Goal: Information Seeking & Learning: Learn about a topic

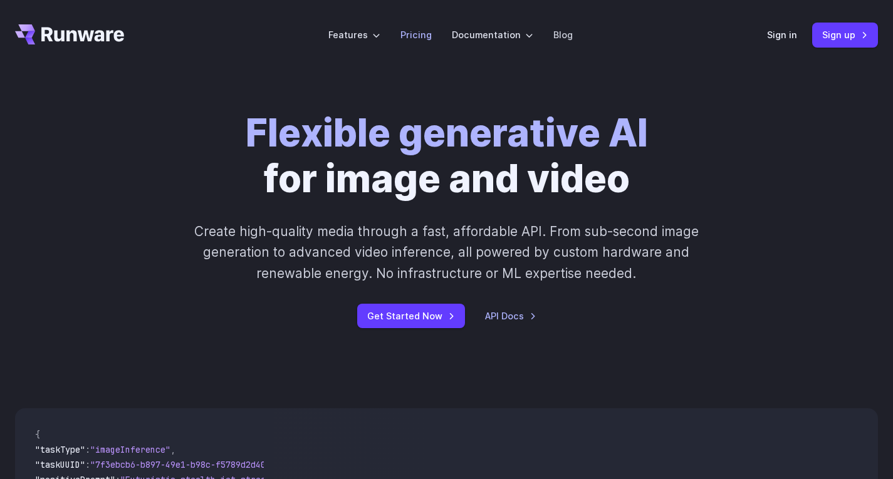
click at [426, 44] on li "Pricing" at bounding box center [415, 35] width 51 height 34
click at [432, 35] on link "Pricing" at bounding box center [415, 35] width 31 height 14
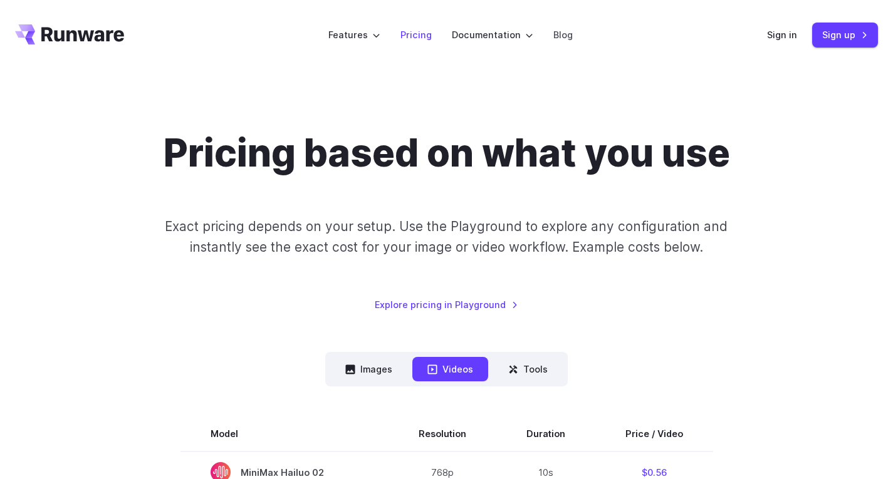
click at [400, 32] on li "Pricing" at bounding box center [415, 35] width 51 height 34
click at [415, 34] on link "Pricing" at bounding box center [415, 35] width 31 height 14
click at [427, 34] on link "Pricing" at bounding box center [415, 35] width 31 height 14
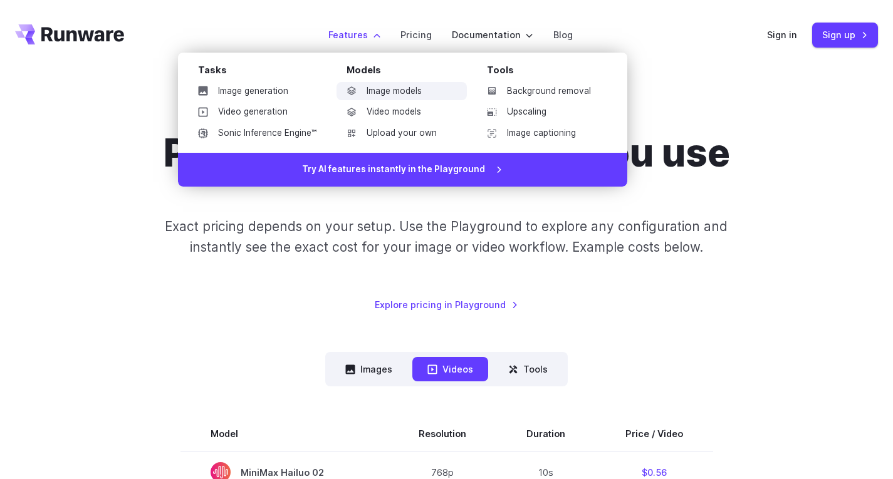
click at [364, 91] on link "Image models" at bounding box center [401, 91] width 130 height 19
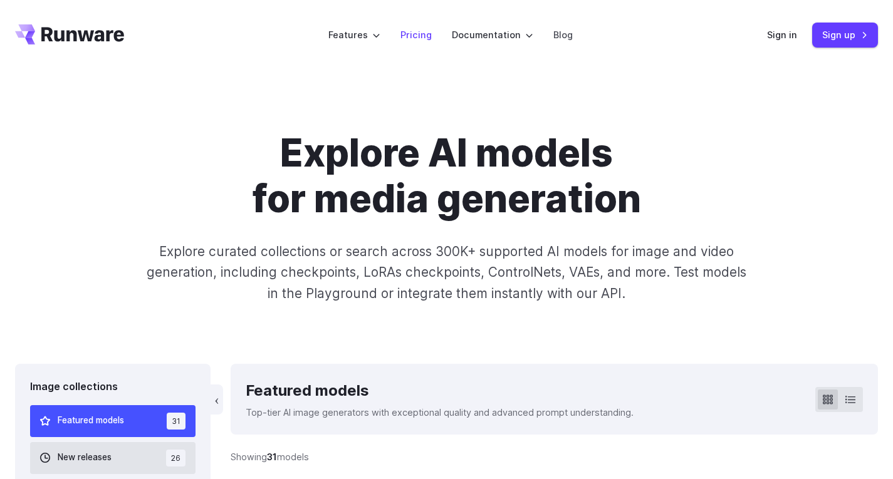
click at [411, 26] on li "Pricing" at bounding box center [415, 35] width 51 height 34
click at [411, 31] on link "Pricing" at bounding box center [415, 35] width 31 height 14
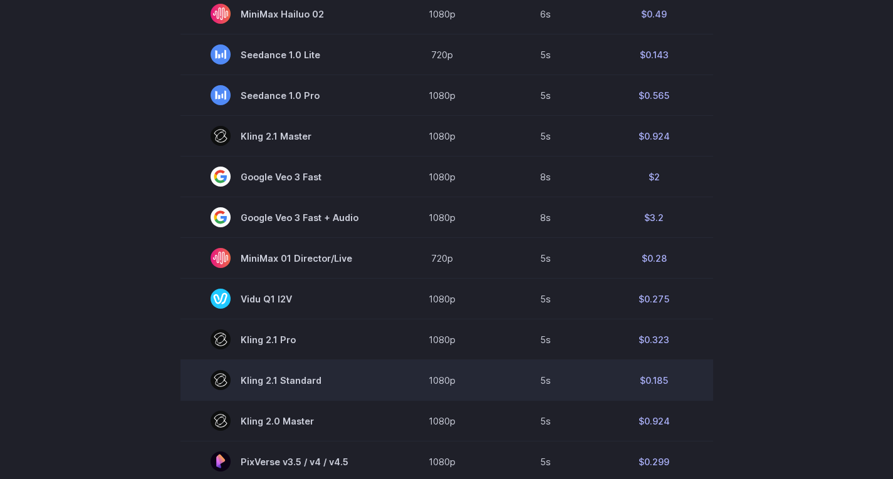
scroll to position [689, 0]
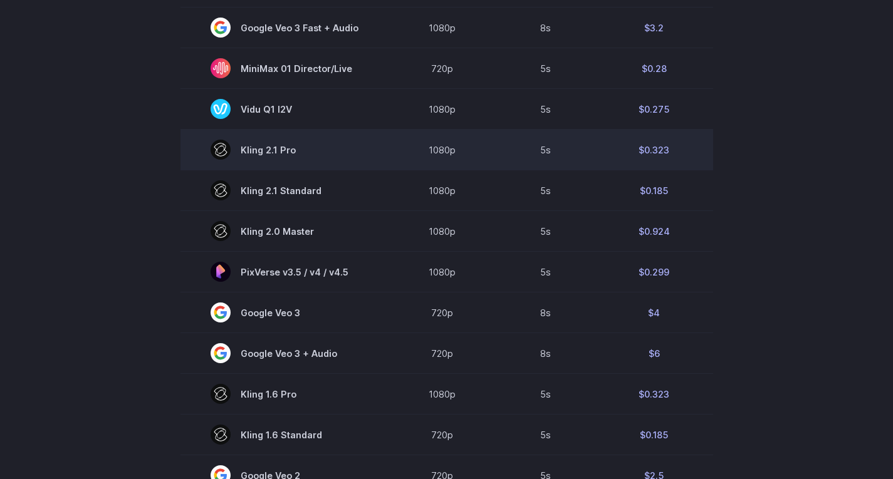
click at [555, 140] on td "5s" at bounding box center [545, 150] width 99 height 41
click at [281, 139] on td "Kling 2.1 Pro" at bounding box center [284, 150] width 208 height 41
click at [266, 147] on span "Kling 2.1 Pro" at bounding box center [284, 150] width 148 height 20
click at [264, 147] on span "Kling 2.1 Pro" at bounding box center [284, 150] width 148 height 20
click at [207, 153] on td "Kling 2.1 Pro" at bounding box center [284, 150] width 208 height 41
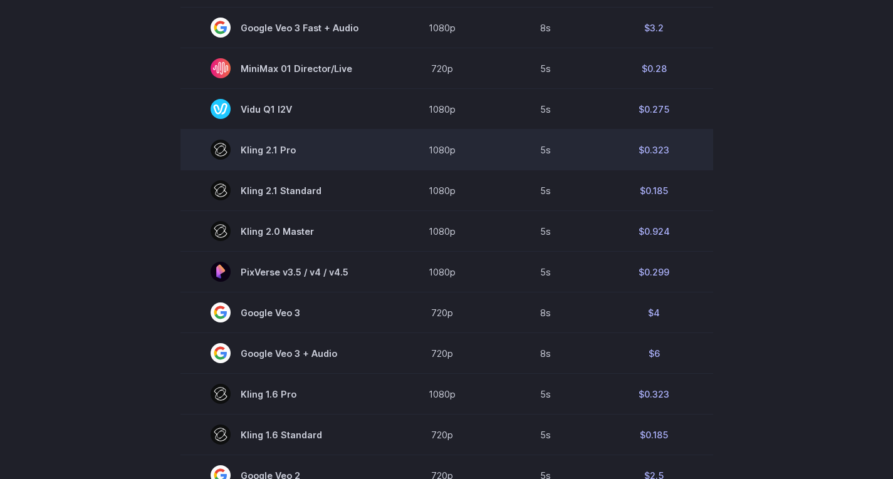
click at [217, 147] on rect at bounding box center [220, 150] width 20 height 20
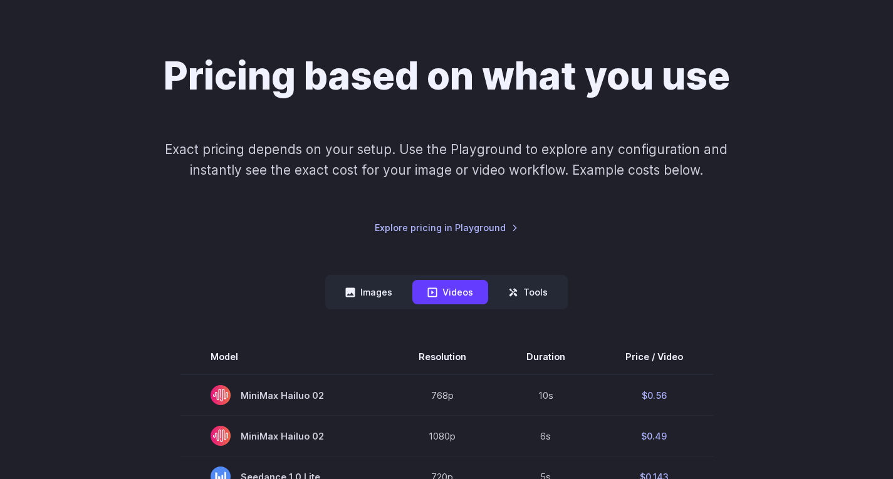
scroll to position [0, 0]
